Goal: Transaction & Acquisition: Purchase product/service

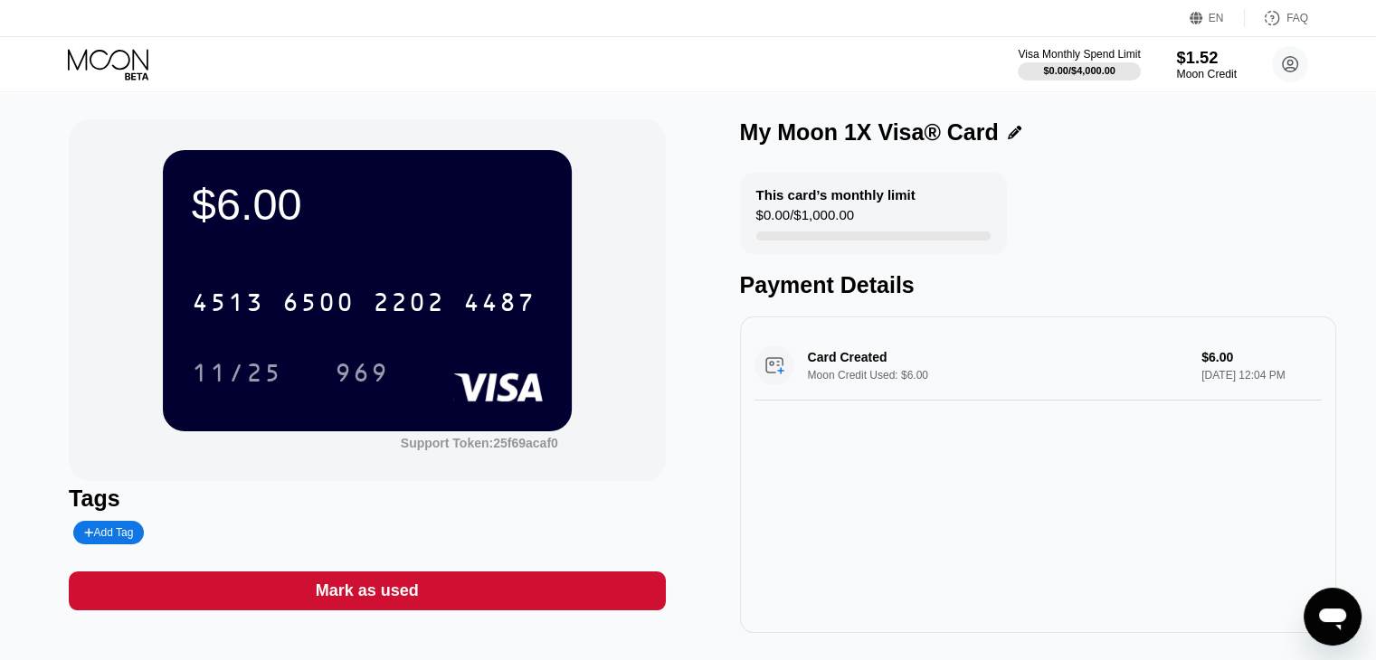
click at [1197, 79] on div "Moon Credit" at bounding box center [1206, 74] width 61 height 13
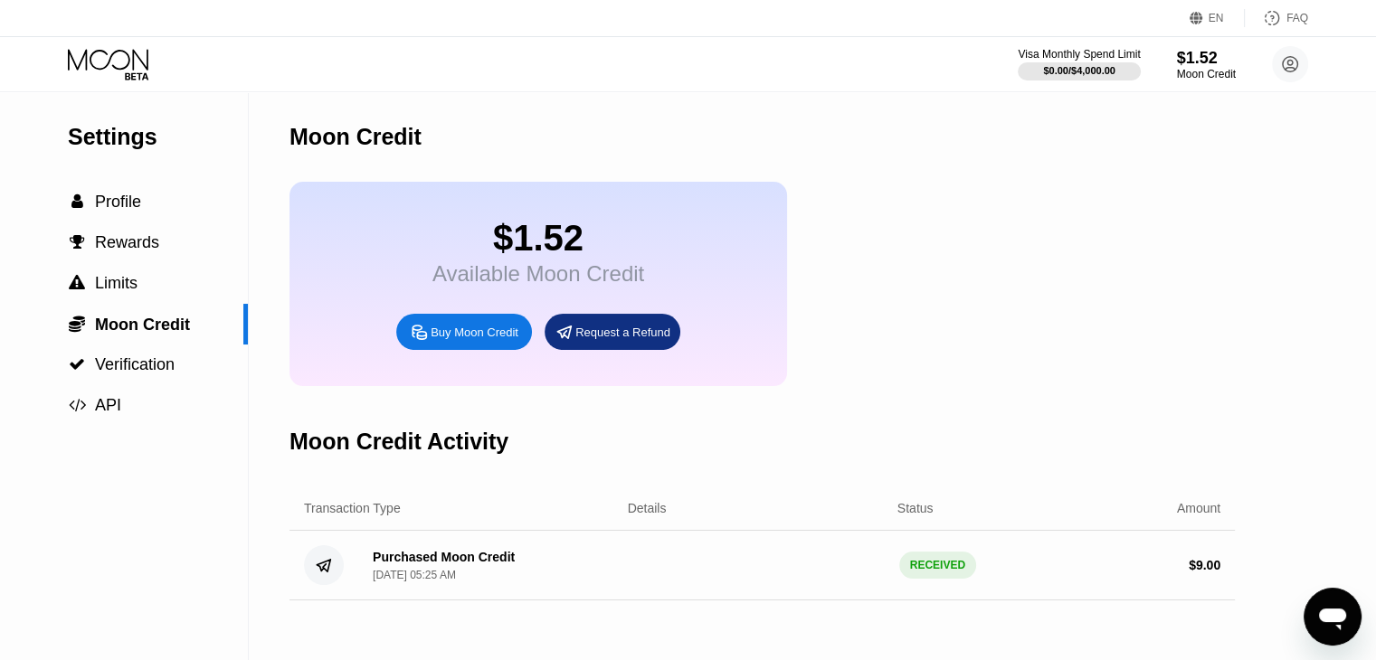
click at [467, 340] on div "Buy Moon Credit" at bounding box center [474, 332] width 88 height 15
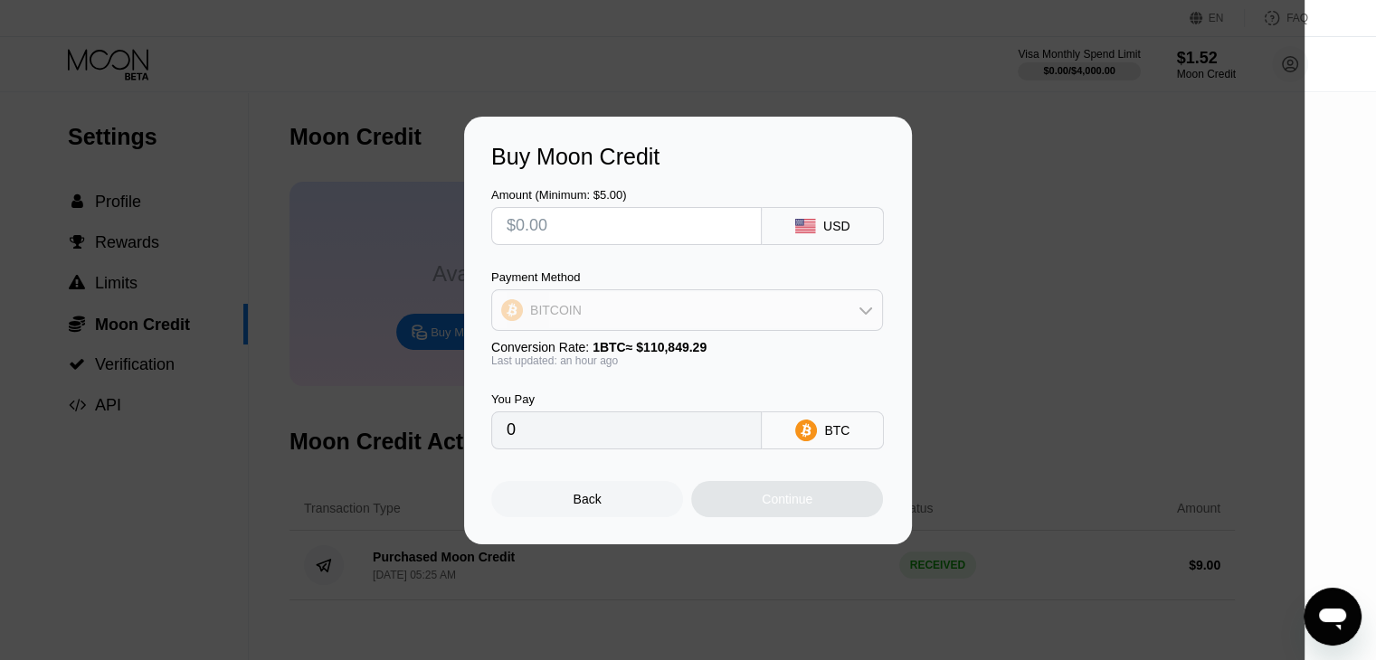
click at [654, 308] on div "BITCOIN" at bounding box center [687, 310] width 390 height 36
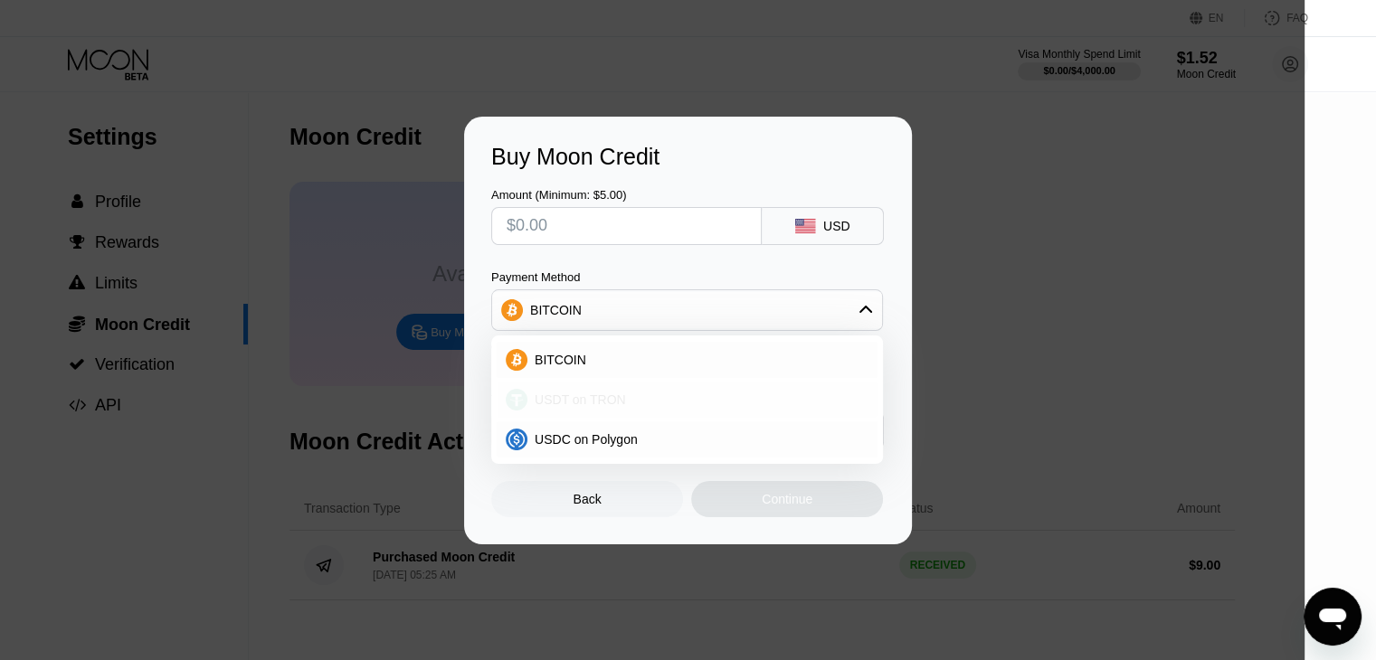
click at [610, 396] on span "USDT on TRON" at bounding box center [579, 400] width 91 height 14
type input "0.00"
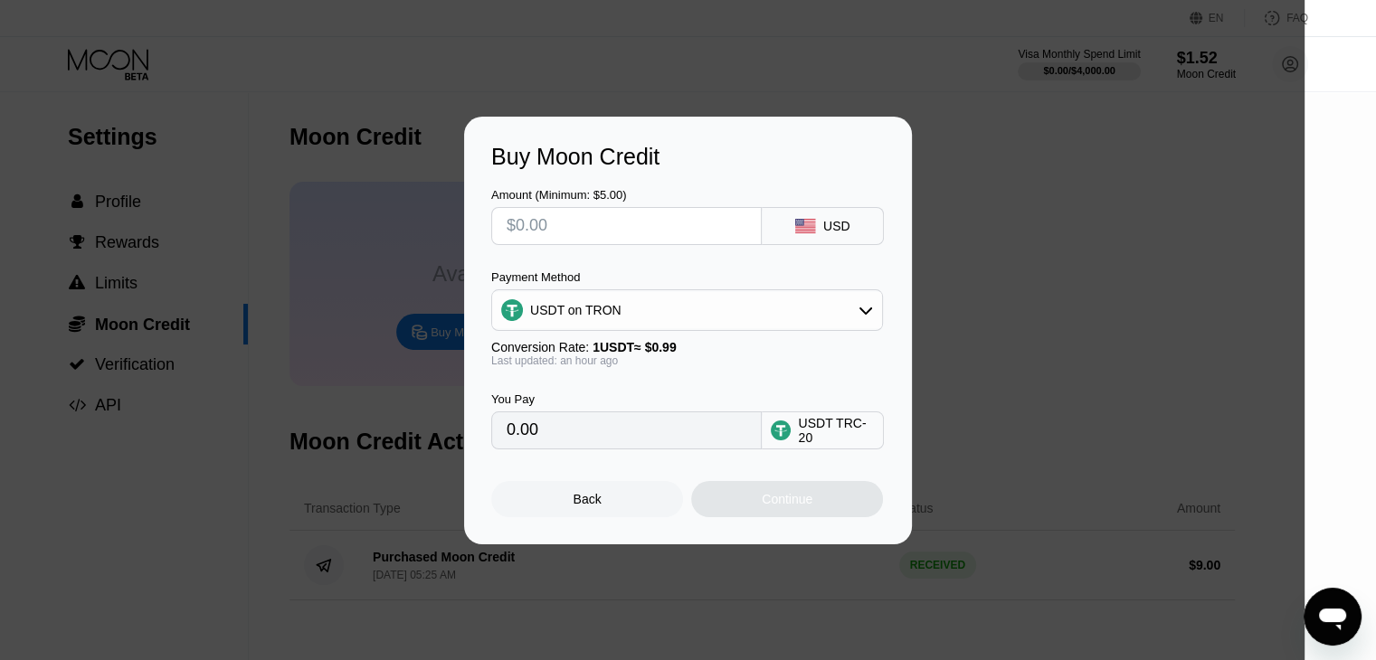
click at [587, 222] on input "text" at bounding box center [626, 226] width 240 height 36
type input "$5"
type input "5.05"
type input "$5"
click at [742, 500] on div "Continue" at bounding box center [787, 499] width 192 height 36
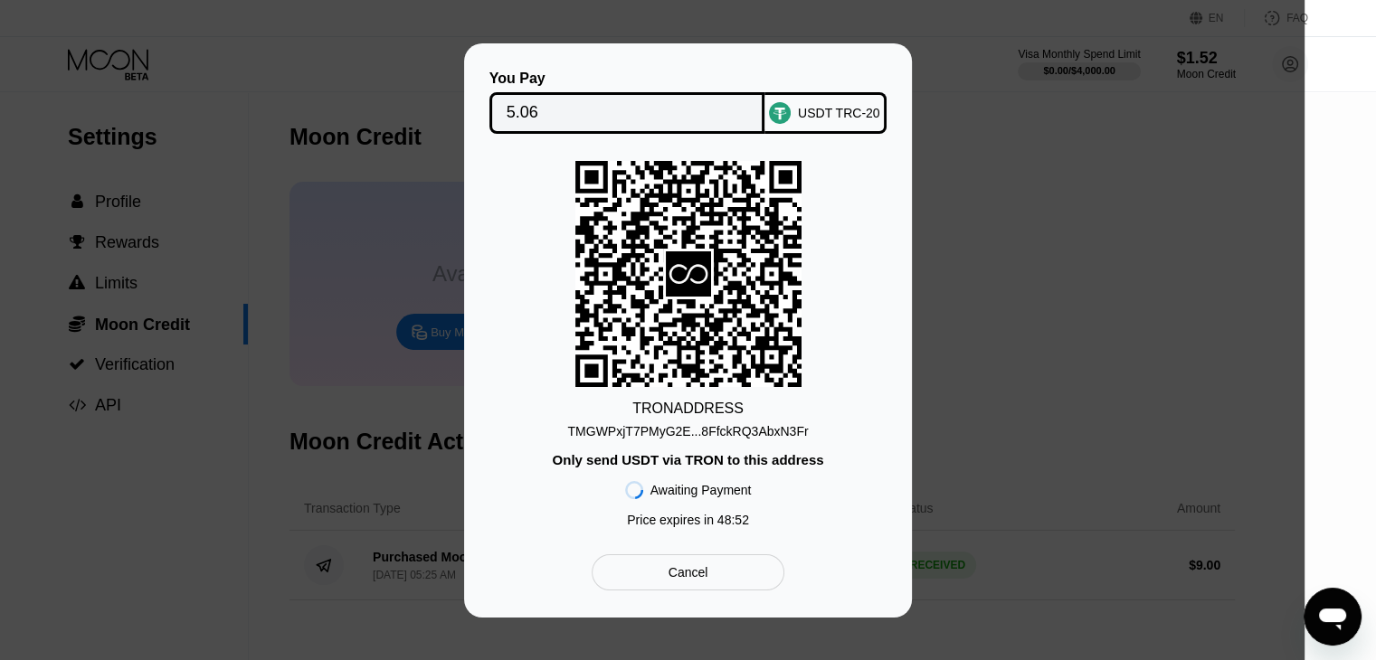
click at [687, 429] on div "TMGWPxjT7PMyG2E...8FfckRQ3AbxN3Fr" at bounding box center [687, 431] width 241 height 14
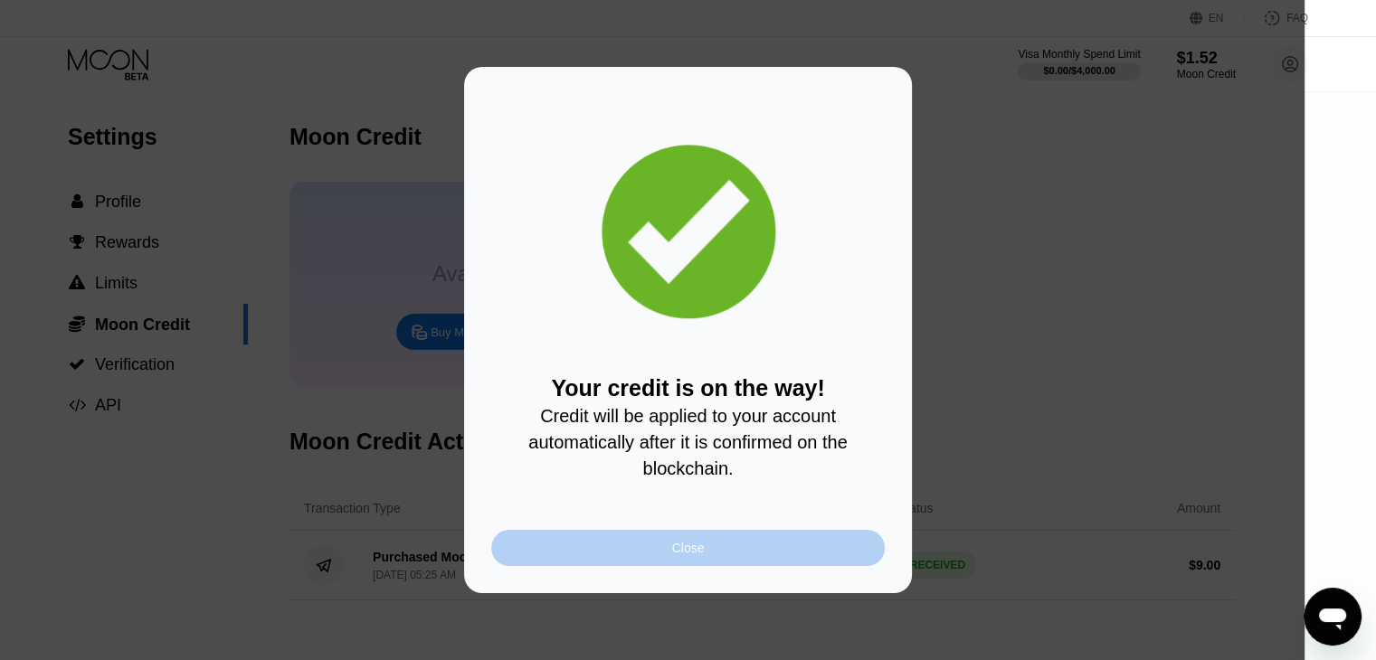
click at [794, 557] on div "Close" at bounding box center [687, 548] width 393 height 36
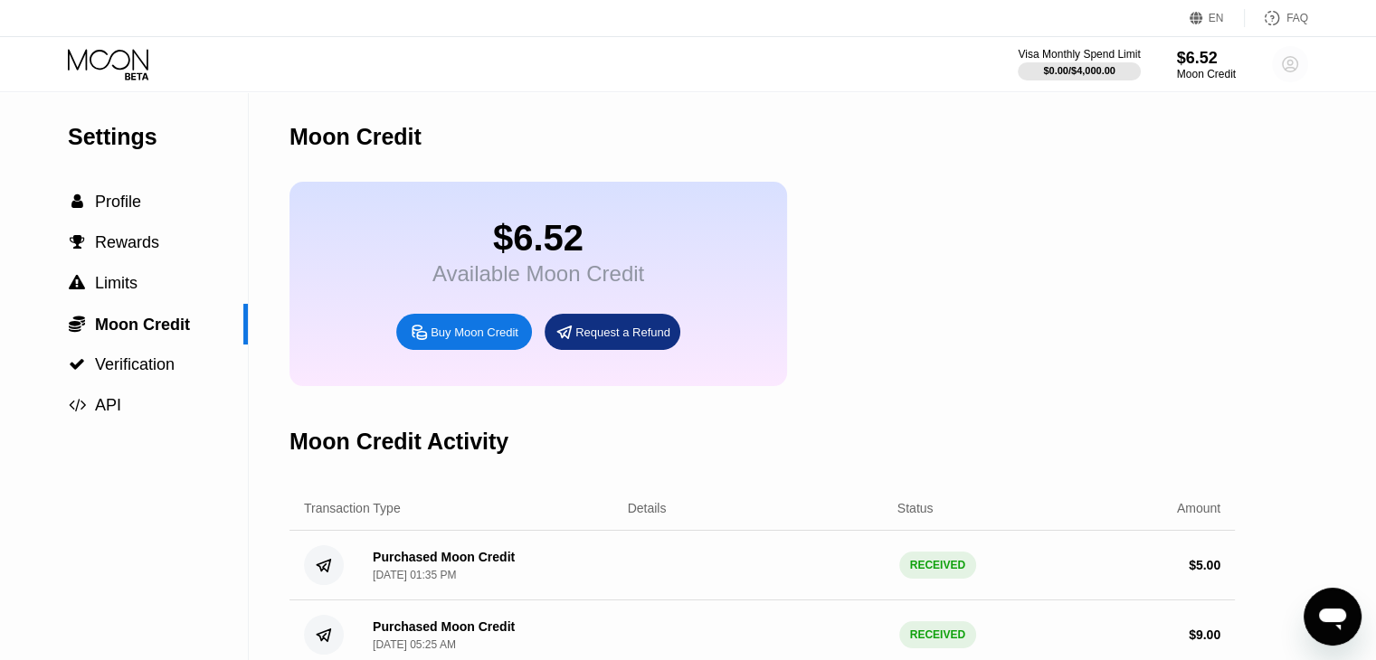
click at [1287, 64] on circle at bounding box center [1290, 64] width 36 height 36
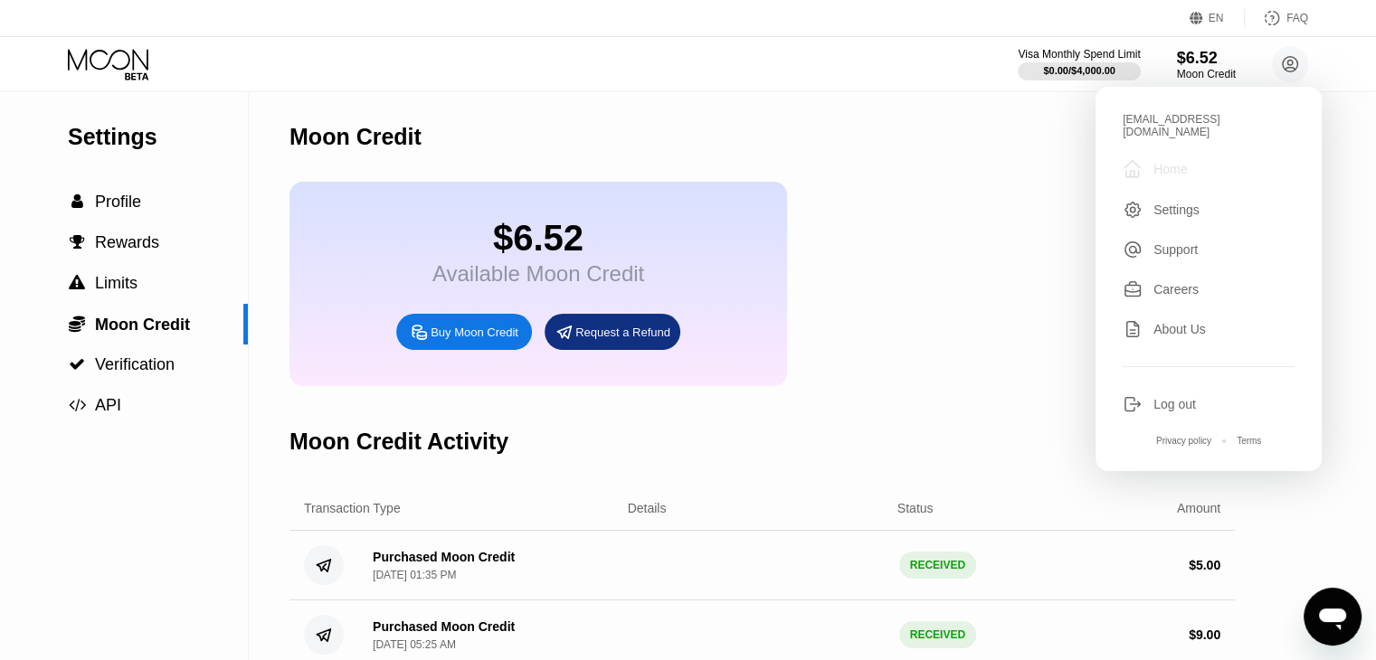
click at [1189, 158] on div " Home" at bounding box center [1208, 169] width 172 height 22
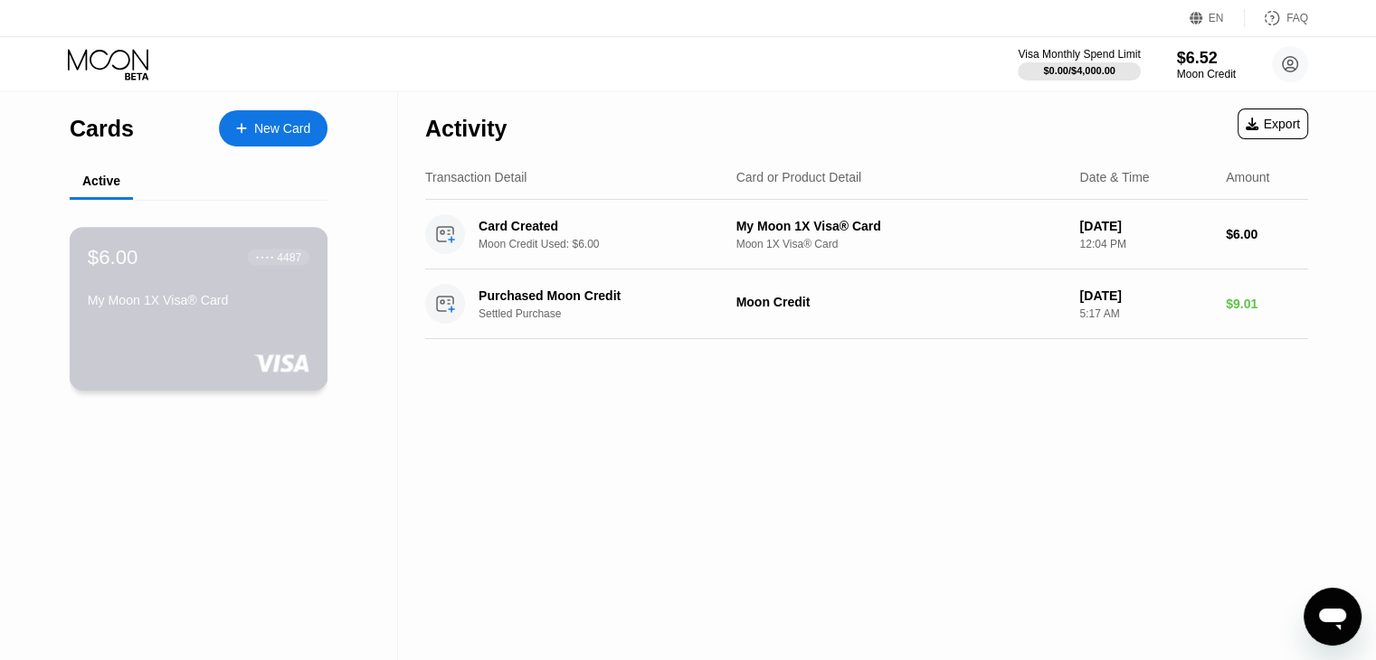
click at [269, 315] on div "My Moon 1X Visa® Card" at bounding box center [199, 304] width 222 height 22
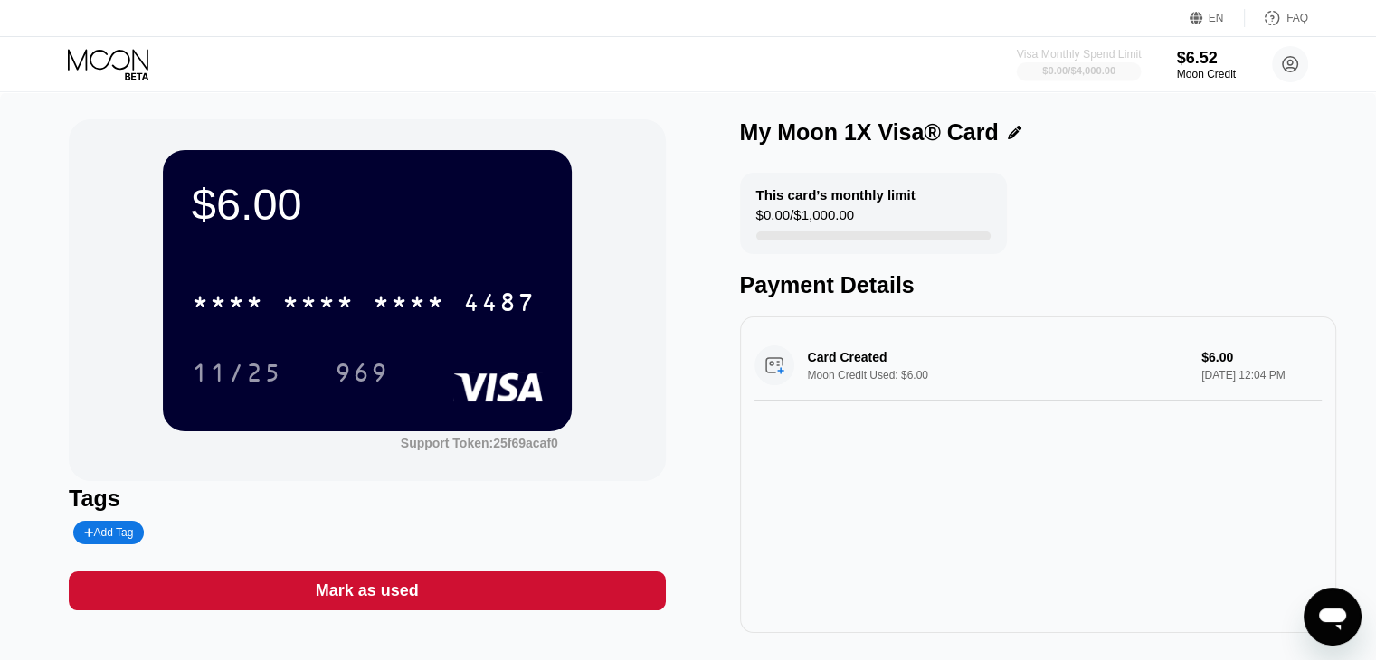
click at [1064, 66] on div "$0.00 / $4,000.00" at bounding box center [1078, 70] width 73 height 11
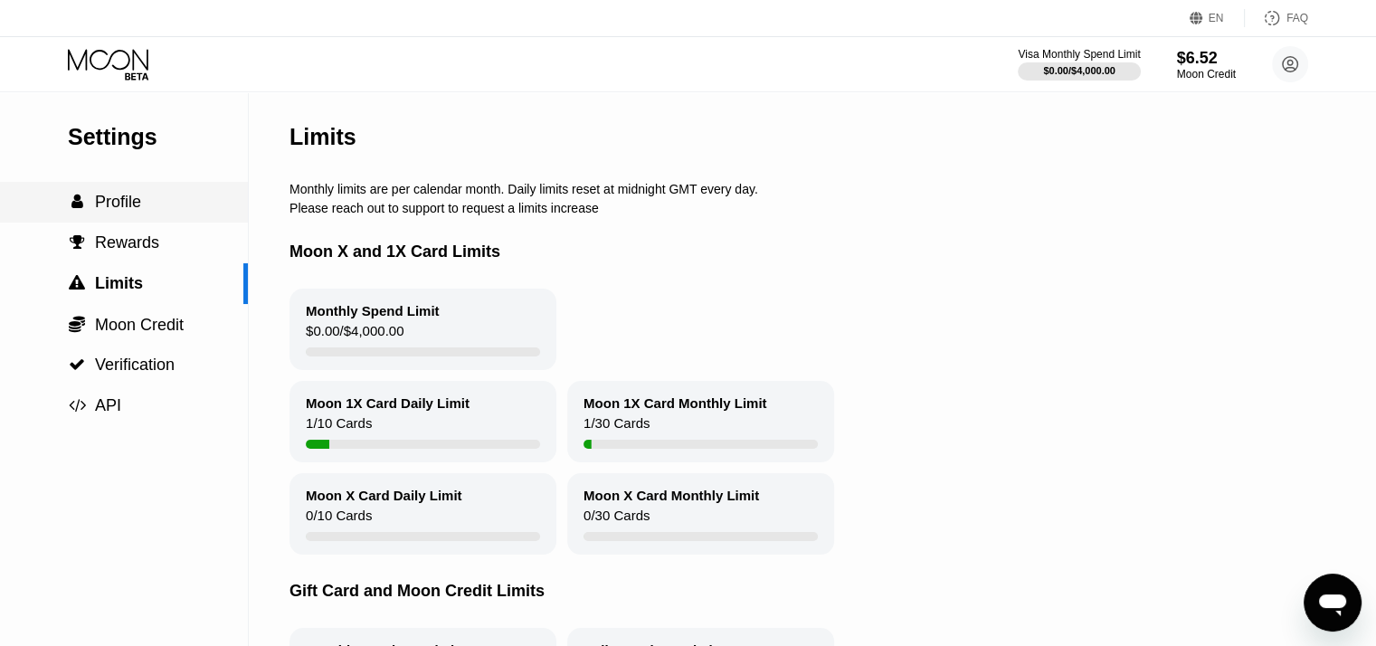
click at [133, 211] on span "Profile" at bounding box center [118, 202] width 46 height 18
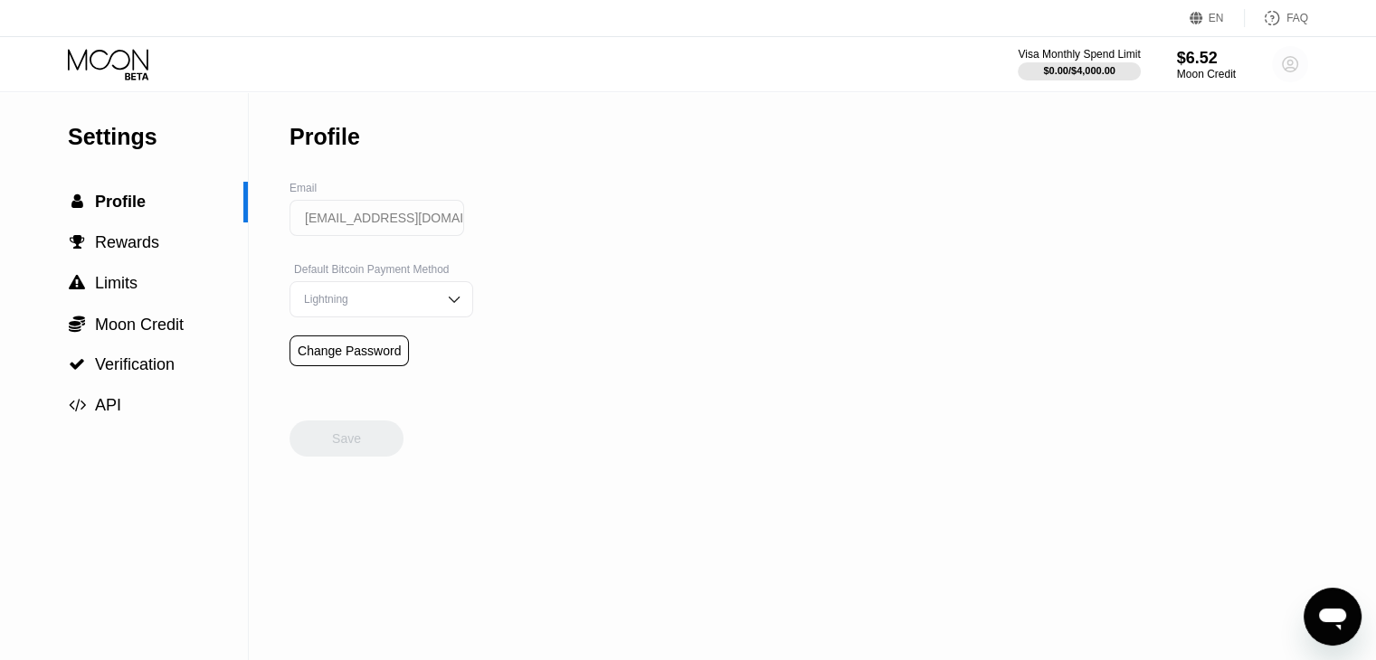
click at [1284, 63] on circle at bounding box center [1290, 64] width 36 height 36
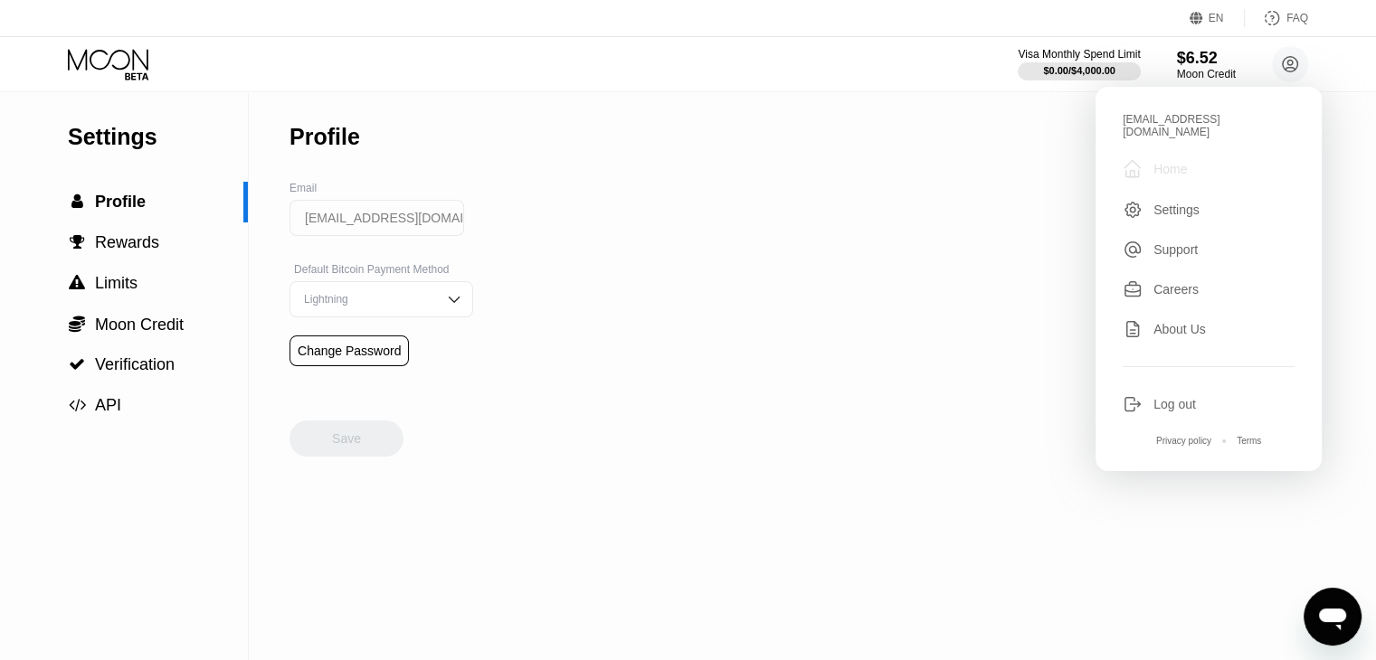
click at [1143, 158] on div "" at bounding box center [1137, 169] width 31 height 22
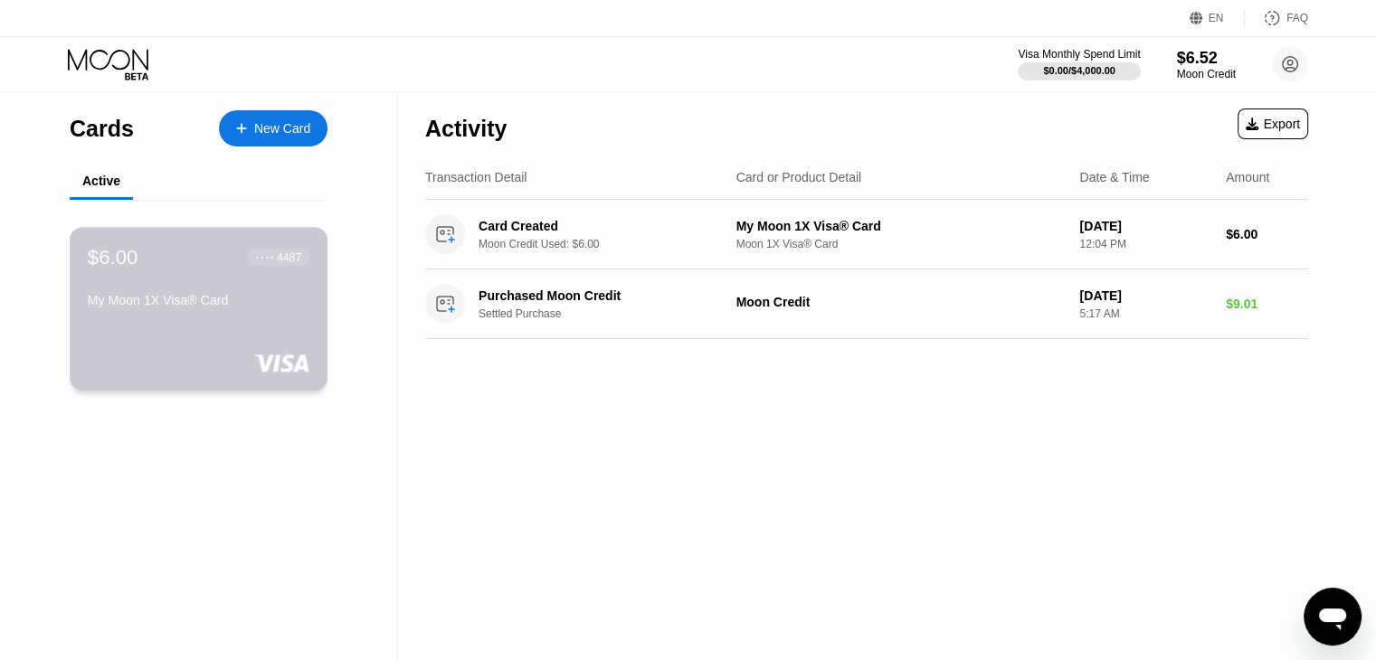
click at [278, 353] on div "$6.00 ● ● ● ● 4487 My Moon 1X Visa® Card" at bounding box center [199, 309] width 259 height 164
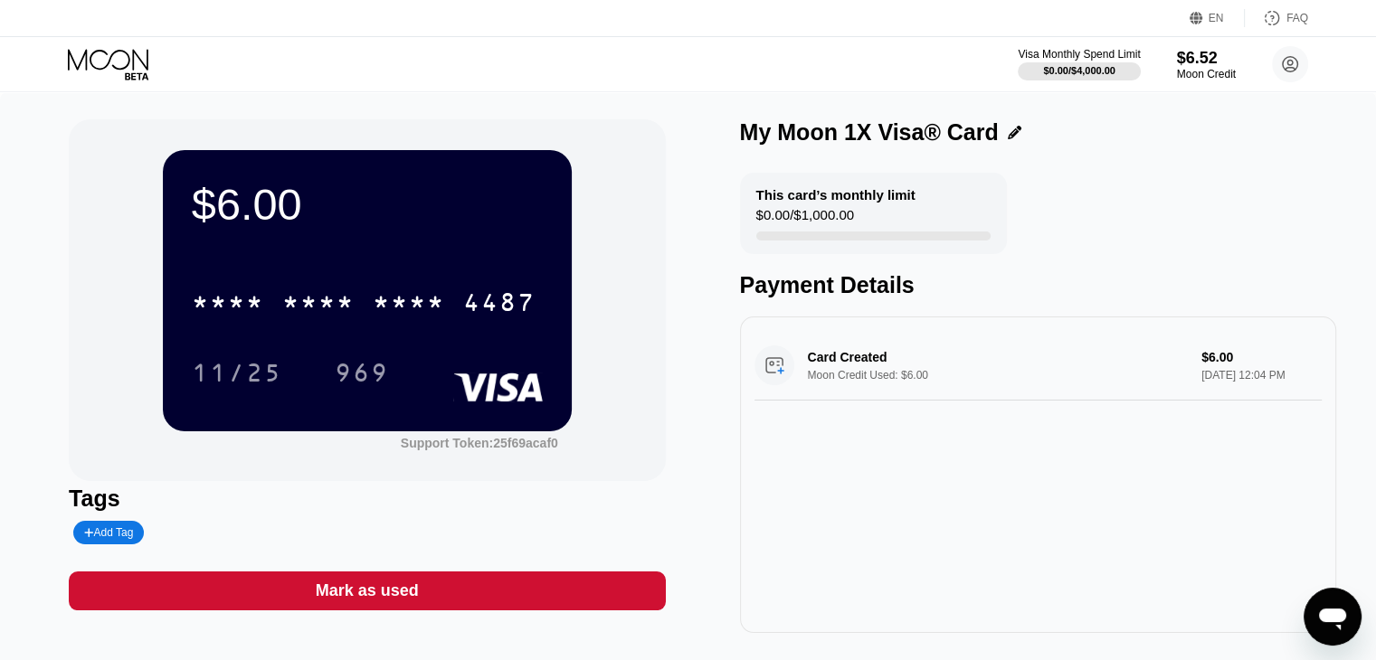
click at [319, 327] on div "* * * * * * * * * * * * 4487" at bounding box center [367, 296] width 351 height 61
click at [123, 531] on div "Add Tag" at bounding box center [108, 532] width 49 height 13
click at [241, 535] on div at bounding box center [251, 532] width 20 height 11
click at [998, 138] on div at bounding box center [1009, 133] width 23 height 14
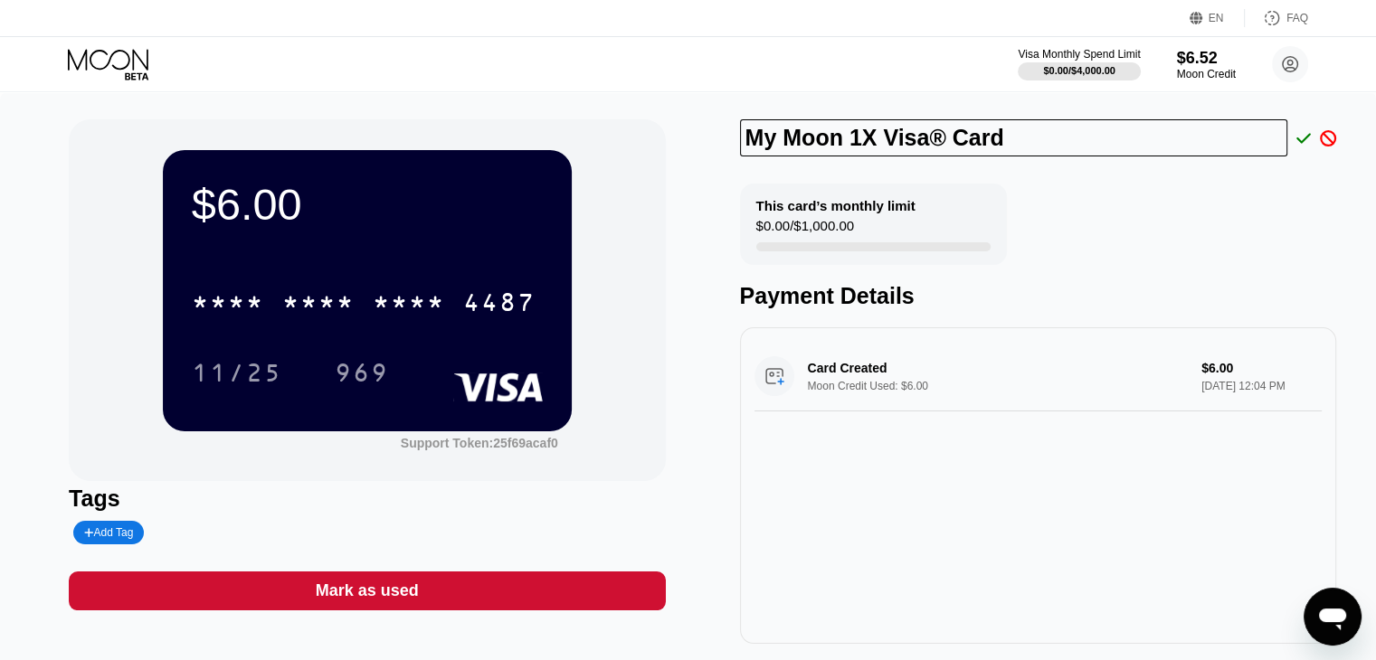
click at [1104, 217] on div "This card’s monthly limit $0.00 / $1,000.00 Payment Details" at bounding box center [1038, 247] width 596 height 126
click at [1262, 232] on div "This card’s monthly limit $0.00 / $1,000.00 Payment Details" at bounding box center [1038, 247] width 596 height 126
click at [1328, 135] on icon at bounding box center [1328, 138] width 16 height 16
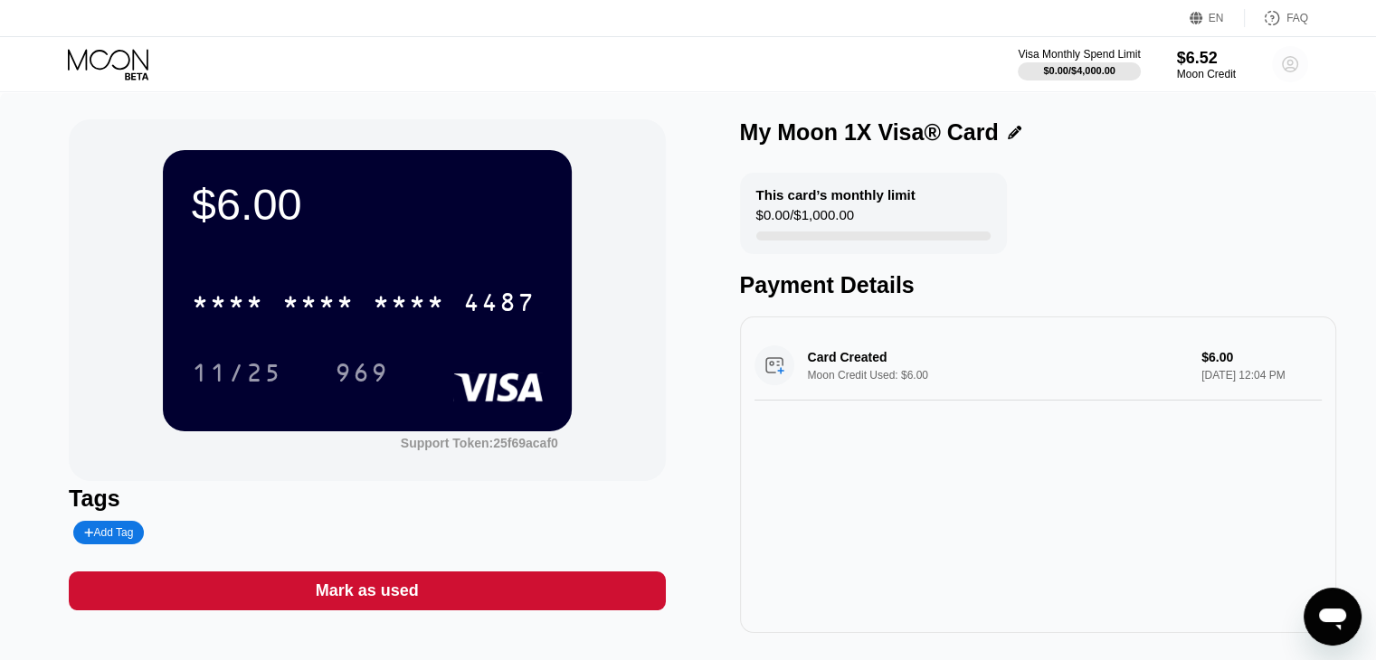
click at [1292, 61] on circle at bounding box center [1290, 64] width 36 height 36
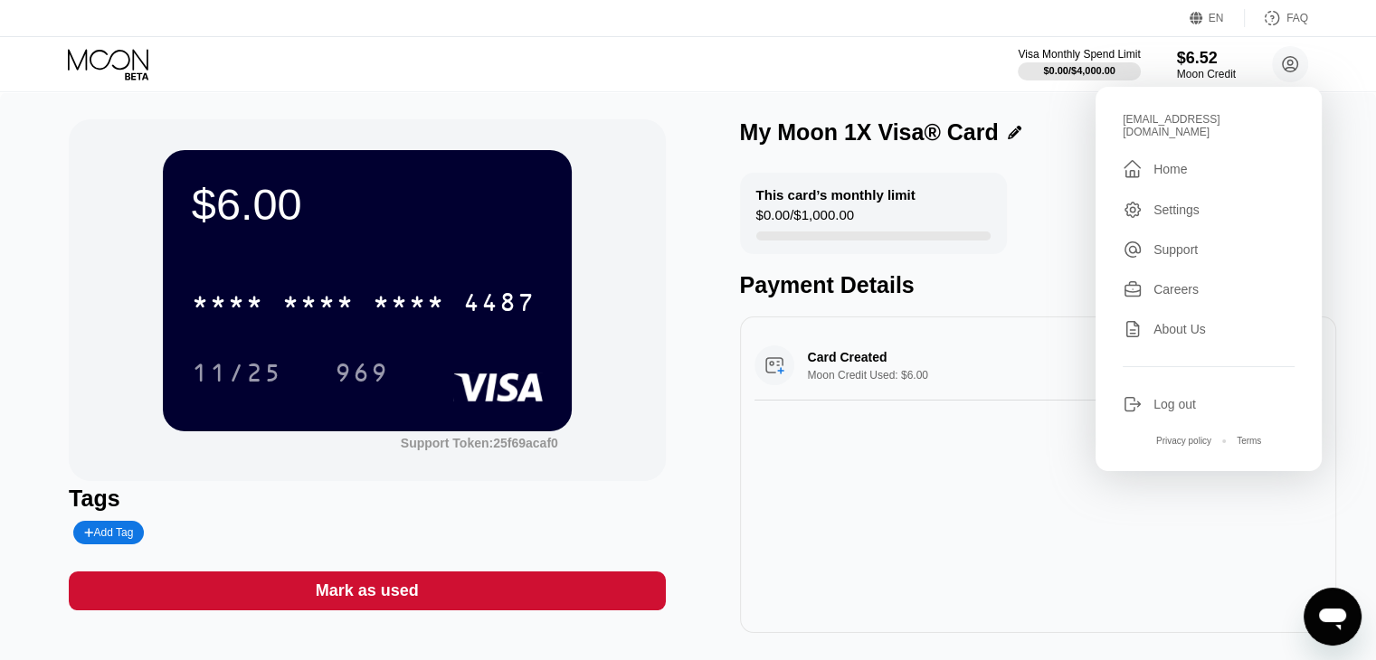
click at [885, 203] on div "This card’s monthly limit" at bounding box center [835, 194] width 159 height 15
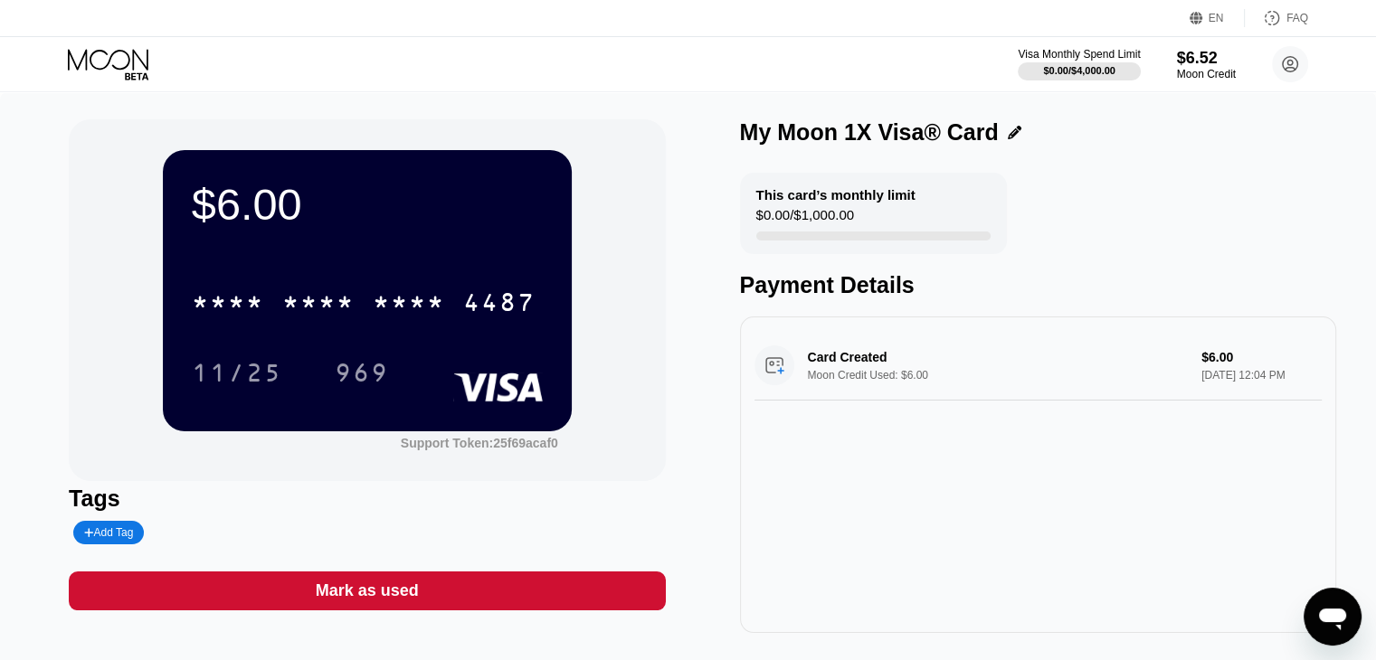
click at [828, 203] on div "This card’s monthly limit" at bounding box center [835, 194] width 159 height 15
click at [1291, 62] on circle at bounding box center [1290, 64] width 36 height 36
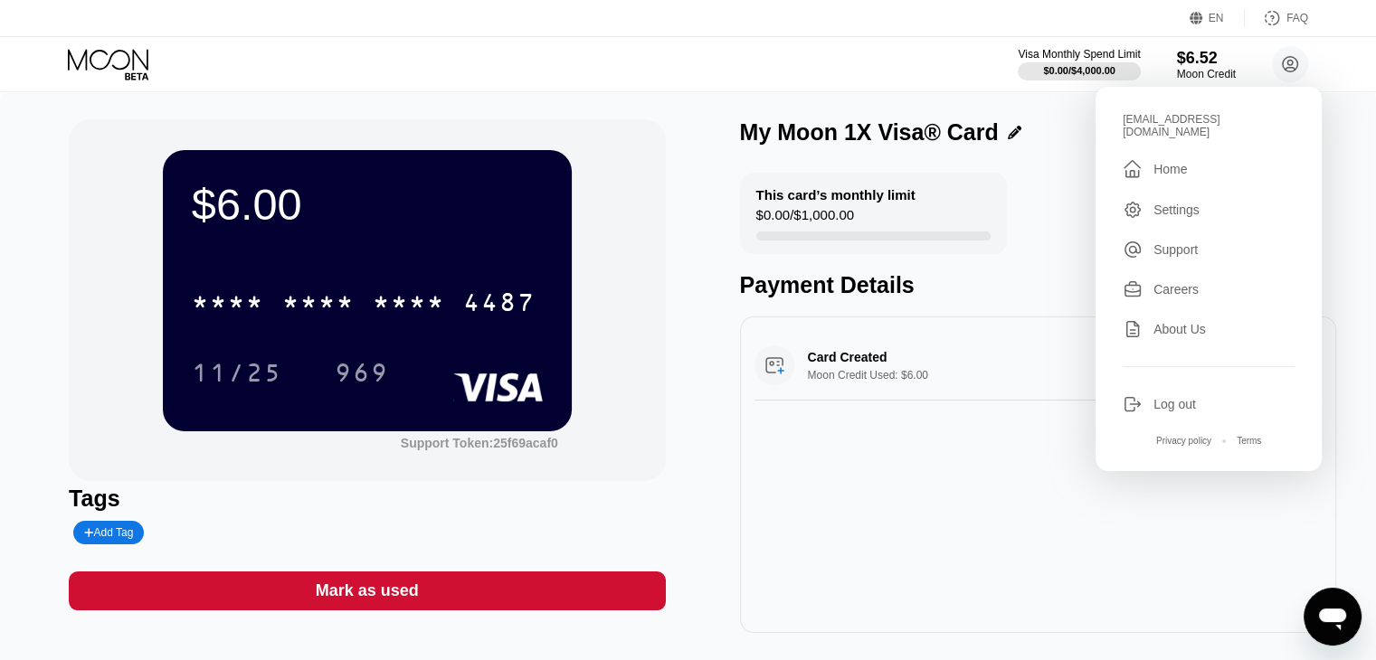
click at [686, 134] on div "$6.00 * * * * * * * * * * * * 4487 11/25 969 Support Token: 25f69acaf0 Tags Add…" at bounding box center [688, 376] width 1238 height 514
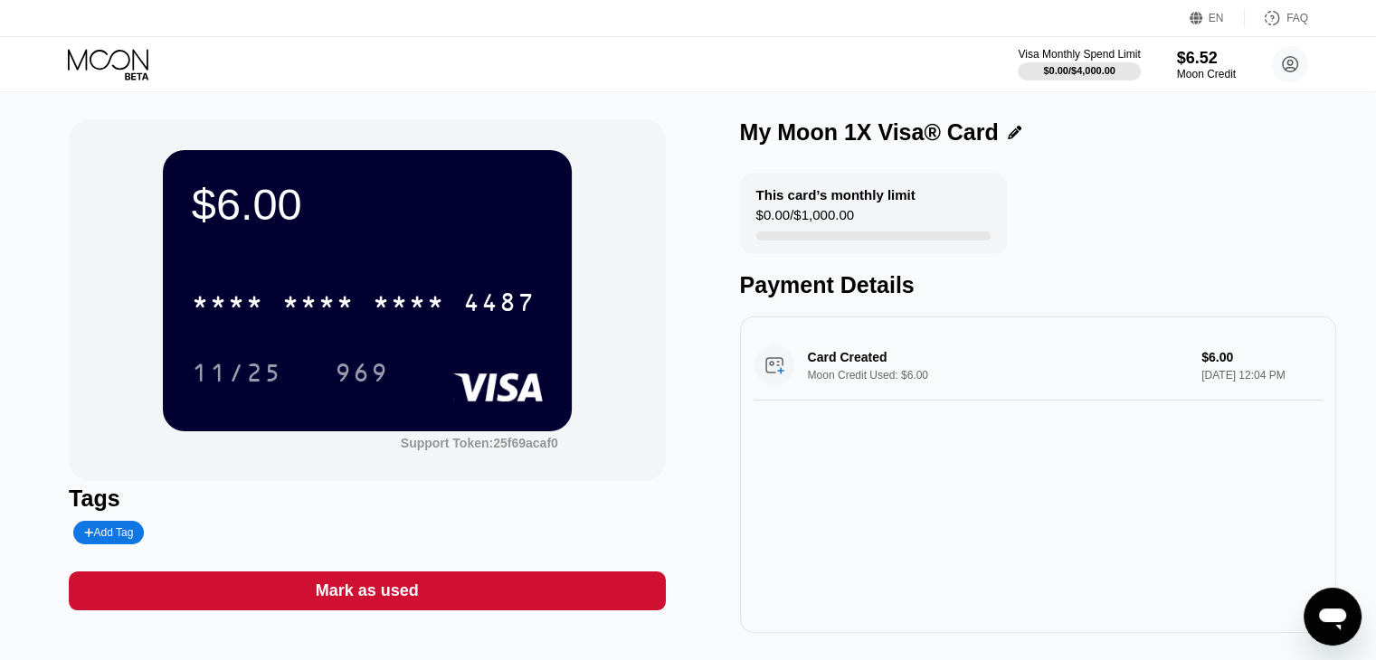
click at [789, 207] on div "This card’s monthly limit $0.00 / $1,000.00" at bounding box center [873, 213] width 267 height 81
click at [767, 211] on div "$0.00 / $1,000.00" at bounding box center [805, 219] width 98 height 24
click at [765, 230] on div "$0.00 / $1,000.00" at bounding box center [805, 219] width 98 height 24
click at [818, 197] on div "This card’s monthly limit" at bounding box center [835, 194] width 159 height 15
click at [101, 43] on div "Visa Monthly Spend Limit $0.00 / $4,000.00 $6.52 Moon Credit mathewguilbeau@mai…" at bounding box center [688, 64] width 1376 height 54
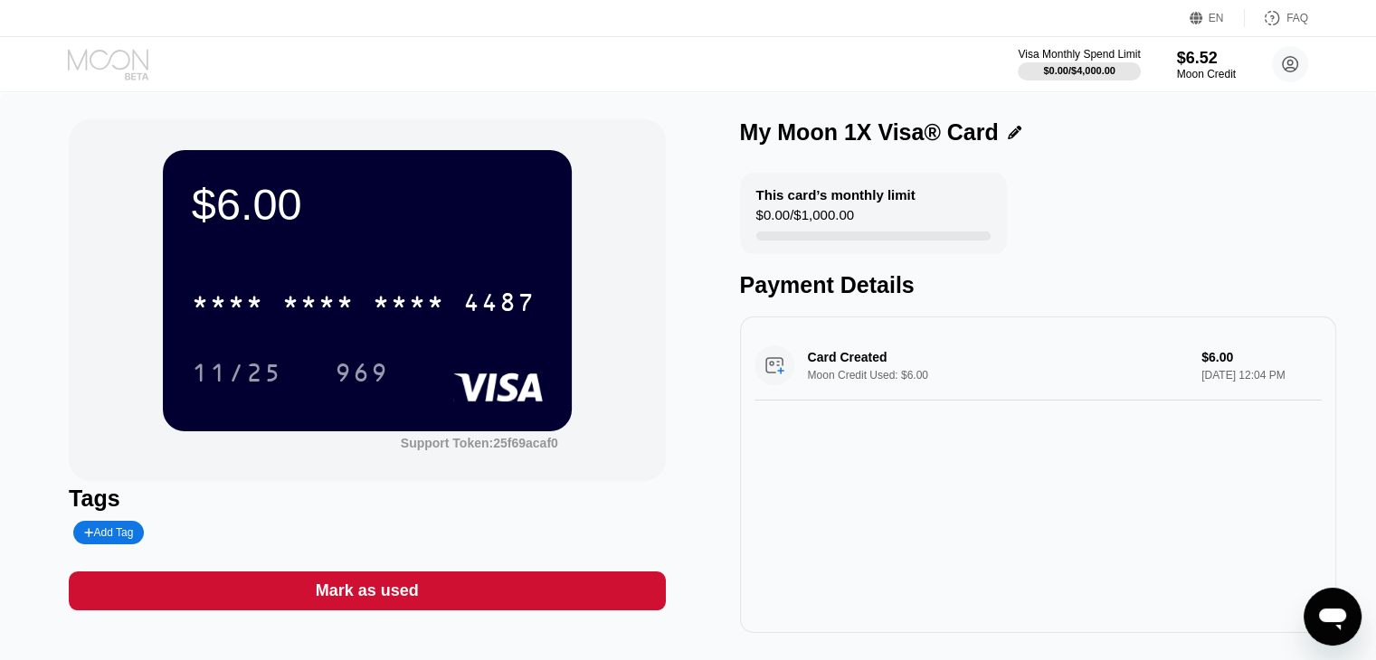
click at [119, 65] on icon at bounding box center [110, 65] width 84 height 32
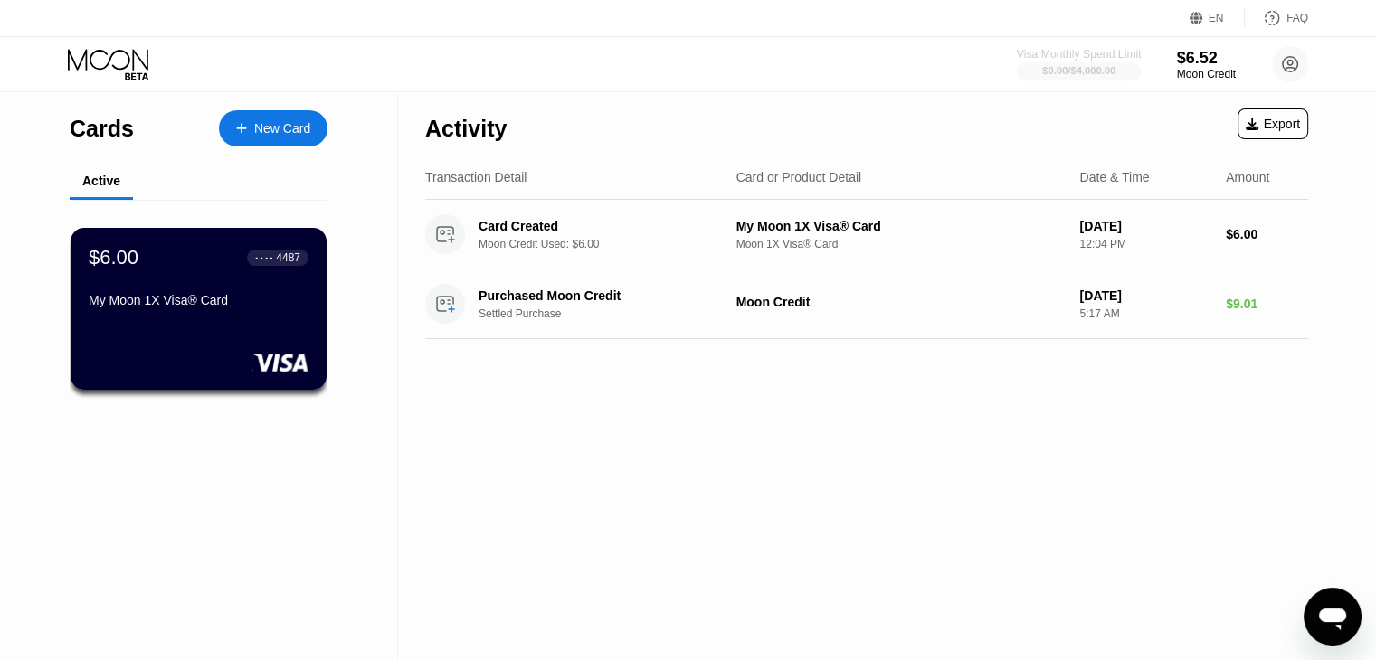
click at [1089, 48] on div "Visa Monthly Spend Limit" at bounding box center [1079, 54] width 125 height 13
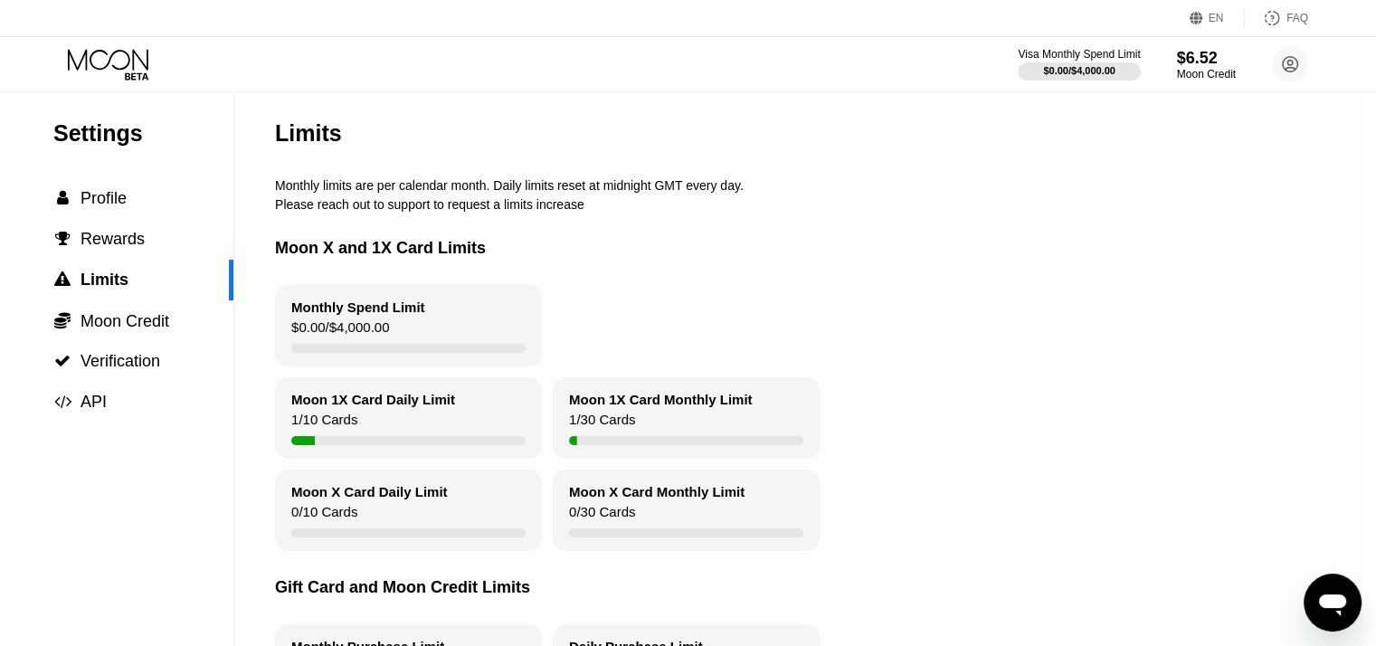
scroll to position [0, 14]
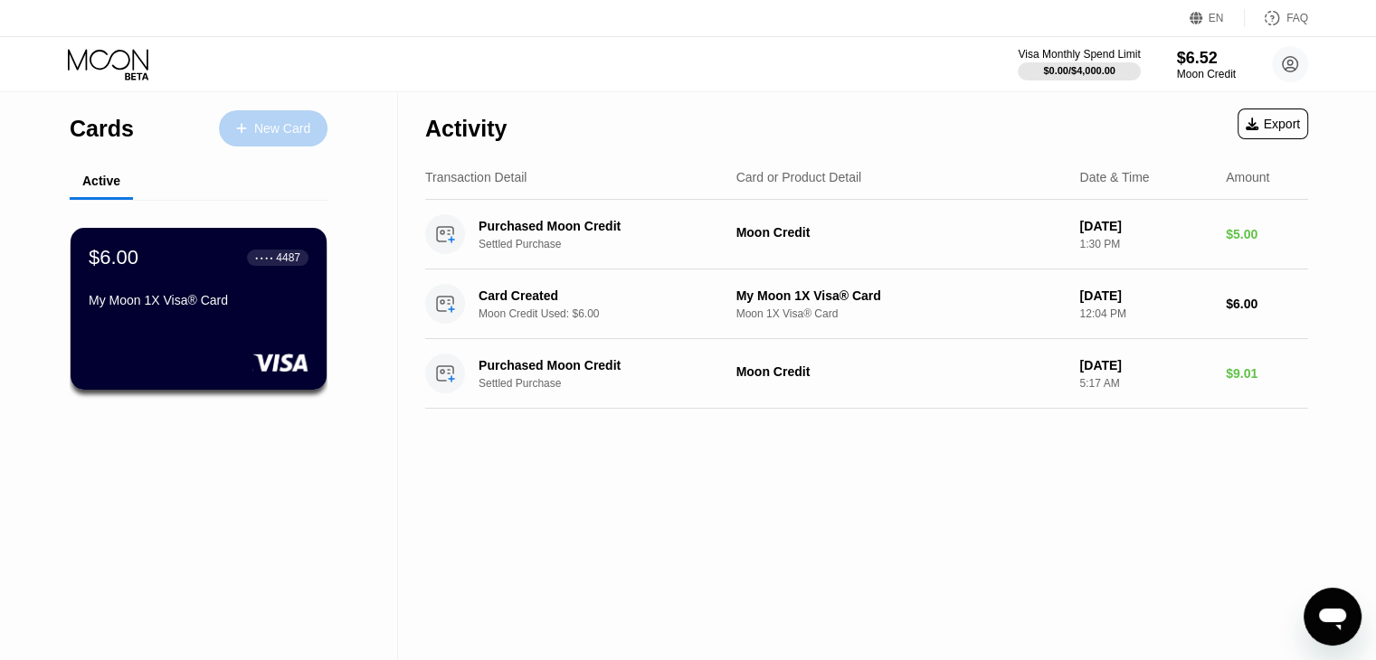
click at [296, 124] on div "New Card" at bounding box center [282, 128] width 56 height 15
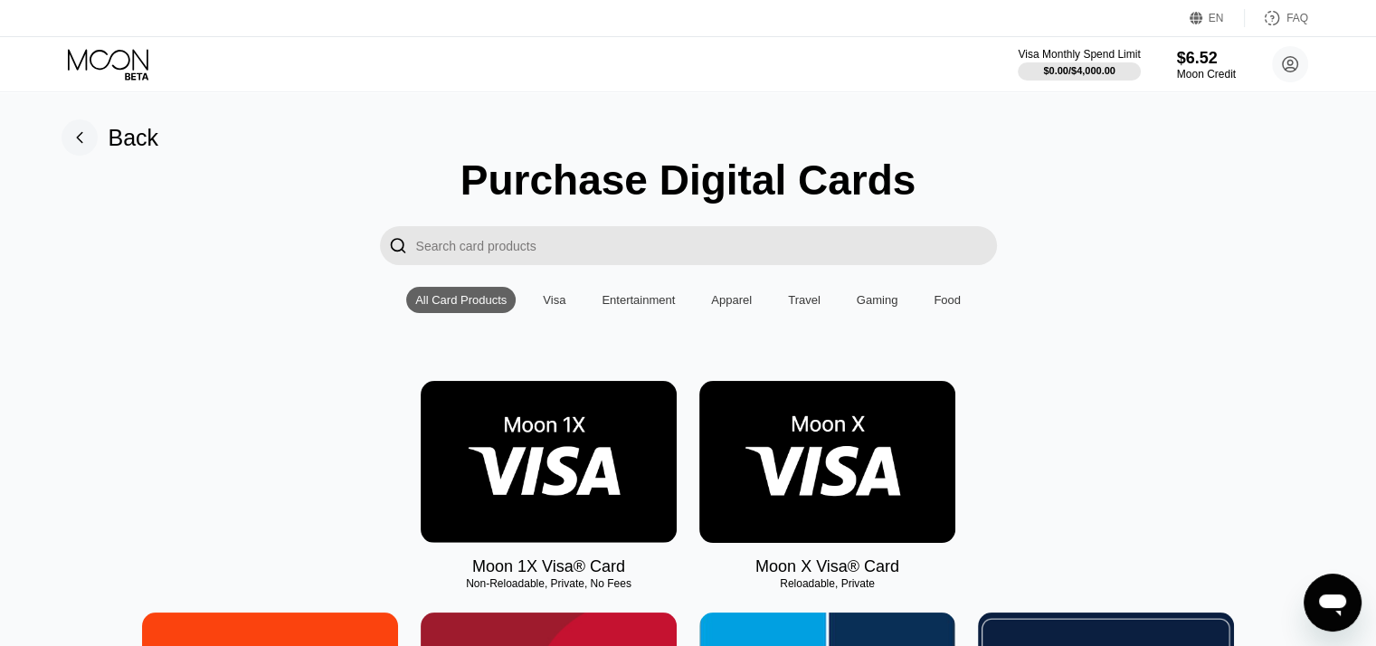
scroll to position [58, 0]
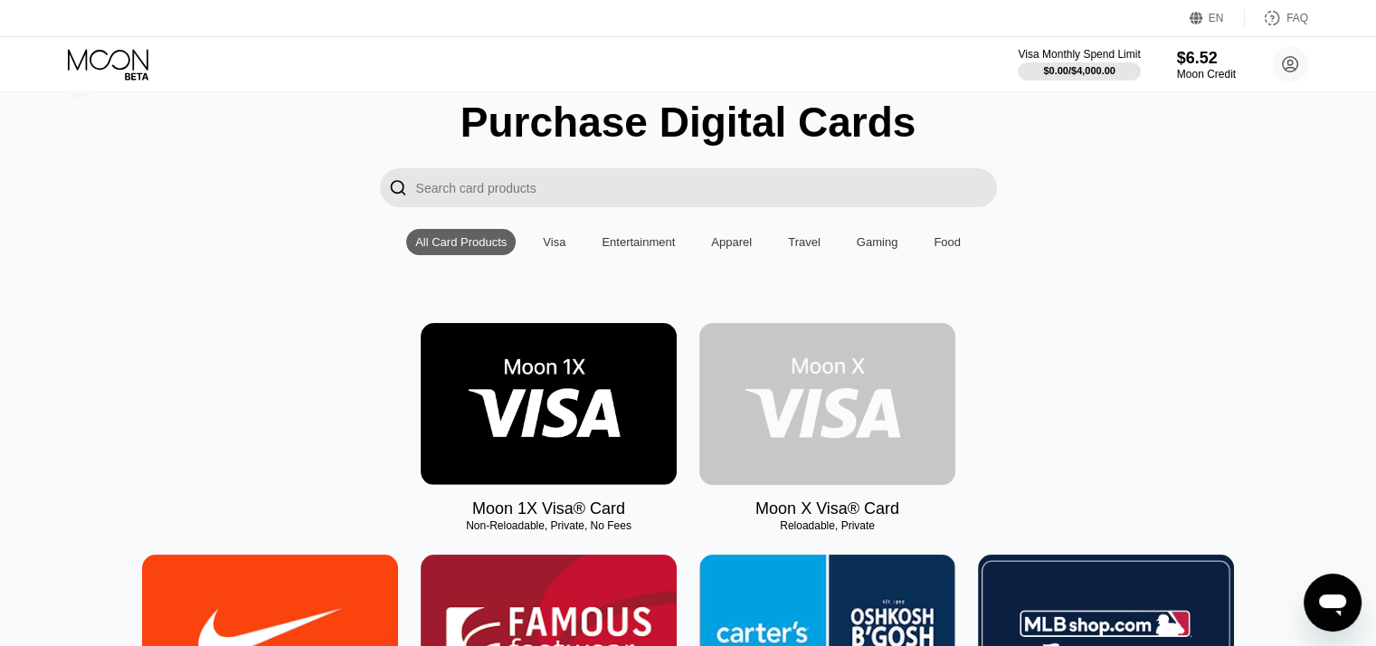
click at [796, 417] on img at bounding box center [827, 404] width 256 height 162
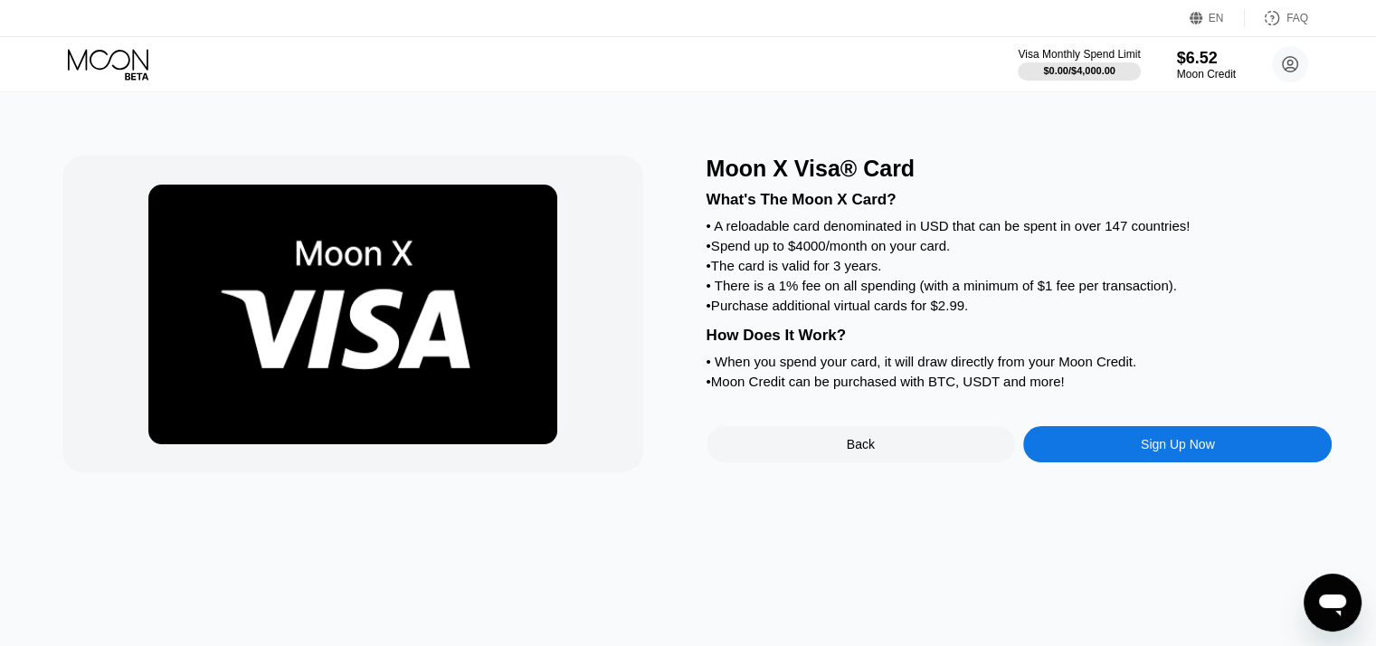
click at [1110, 222] on div "What's The Moon X Card? • A reloadable card denominated in USD that can be spen…" at bounding box center [1019, 288] width 626 height 212
click at [991, 166] on div "Moon X Visa® Card" at bounding box center [1019, 169] width 626 height 26
click at [619, 71] on div "Visa Monthly Spend Limit $0.00 / $4,000.00 $6.52 Moon Credit mathewguilbeau@mai…" at bounding box center [688, 64] width 1376 height 54
